Goal: Find contact information: Find contact information

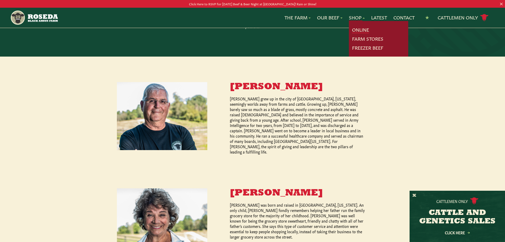
click at [359, 30] on link "Online" at bounding box center [360, 29] width 17 height 7
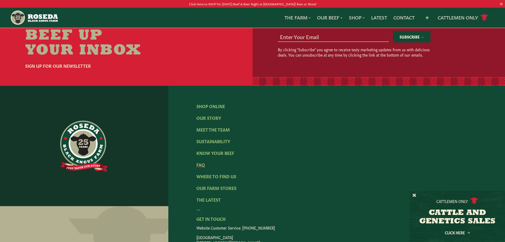
scroll to position [744, 0]
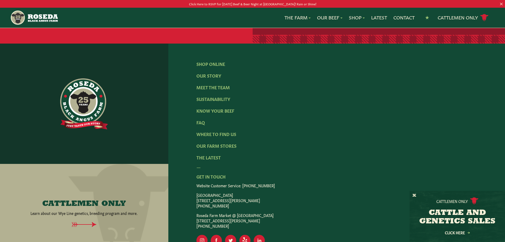
click at [266, 182] on p "Website Customer Service: [PHONE_NUMBER]" at bounding box center [336, 184] width 280 height 5
drag, startPoint x: 266, startPoint y: 148, endPoint x: 196, endPoint y: 148, distance: 70.5
click at [196, 148] on div "Shop Online Our Story Meet The Team Sustainability Know Your Beef FAQ Where To …" at bounding box center [336, 152] width 337 height 219
click at [256, 163] on div "— Get In Touch Website Customer Service: (410) 800-[GEOGRAPHIC_DATA] [STREET_AD…" at bounding box center [336, 195] width 280 height 65
